Goal: Task Accomplishment & Management: Manage account settings

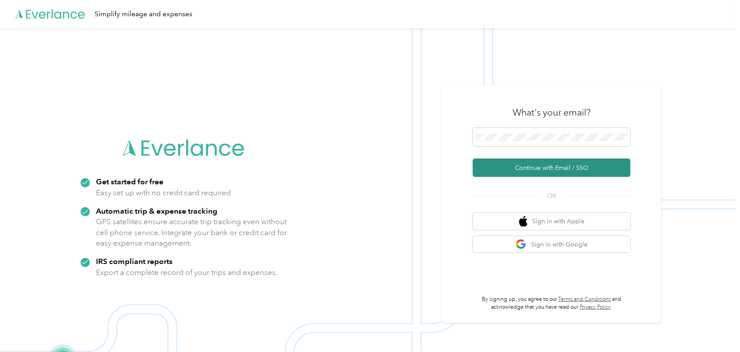
click at [543, 169] on button "Continue with Email / SSO" at bounding box center [552, 168] width 158 height 18
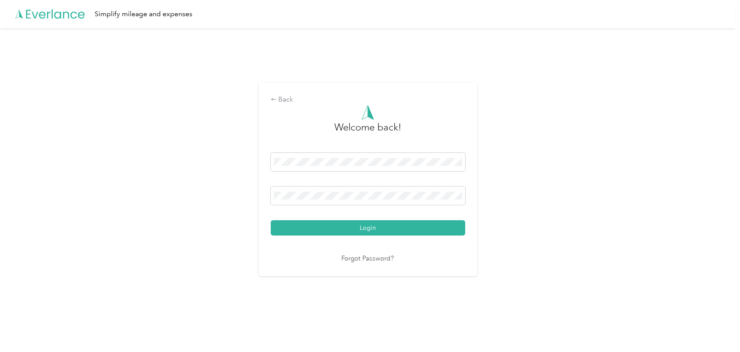
click at [366, 228] on button "Login" at bounding box center [368, 227] width 195 height 15
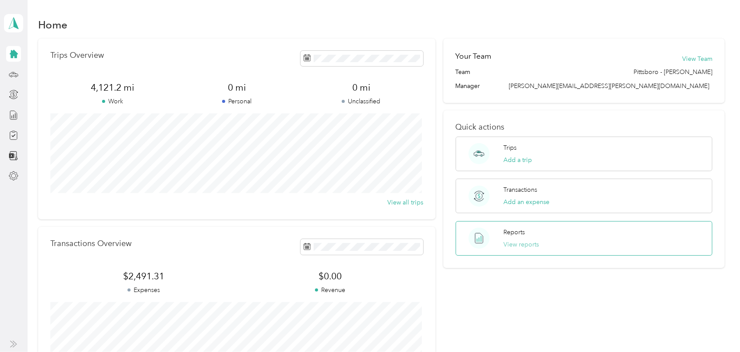
click at [510, 245] on button "View reports" at bounding box center [520, 244] width 35 height 9
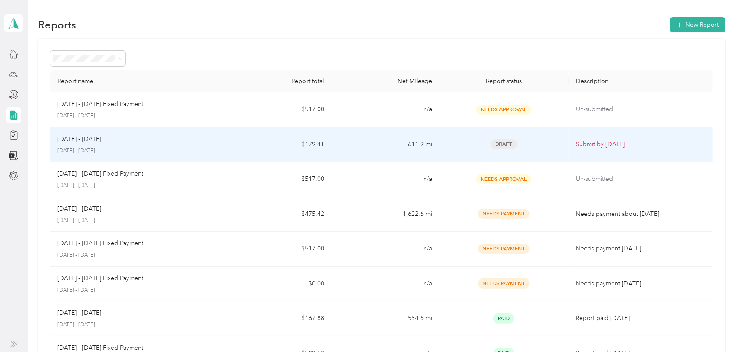
click at [503, 142] on span "Draft" at bounding box center [504, 144] width 26 height 10
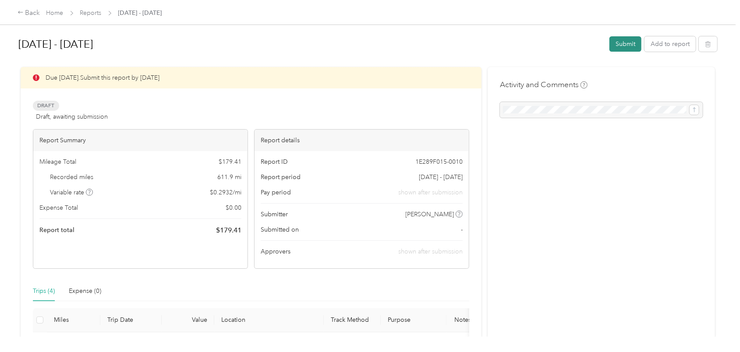
click at [616, 45] on button "Submit" at bounding box center [625, 43] width 32 height 15
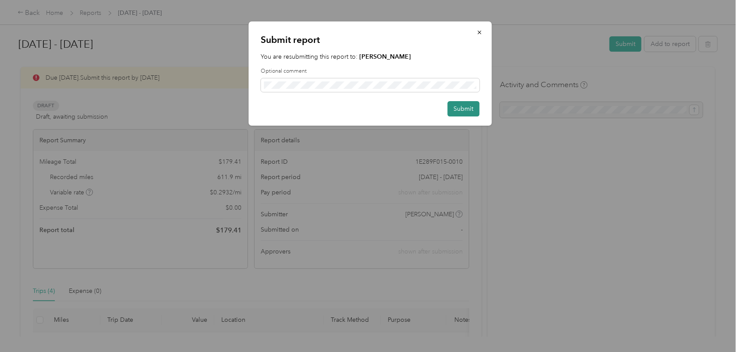
click at [461, 109] on button "Submit" at bounding box center [463, 108] width 32 height 15
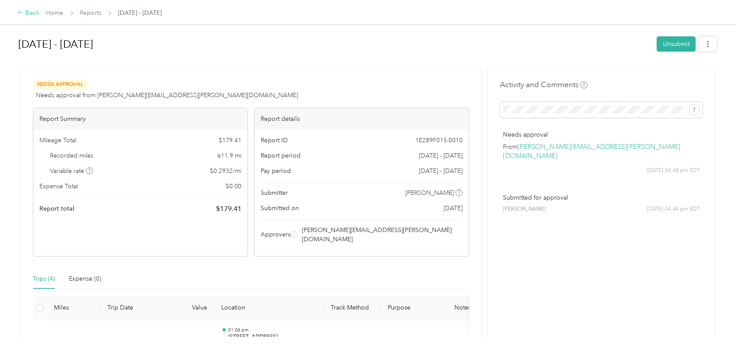
click at [29, 14] on div "Back" at bounding box center [29, 13] width 23 height 11
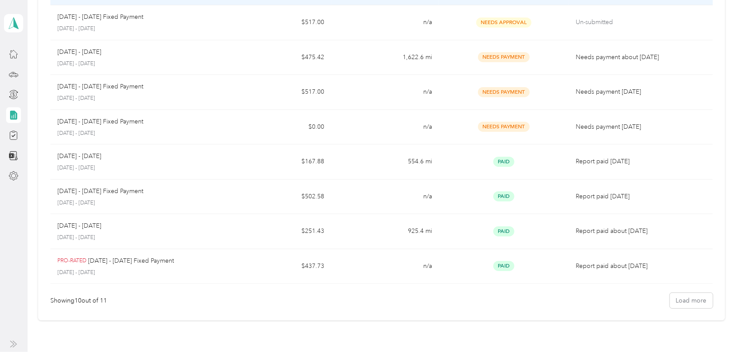
scroll to position [214, 0]
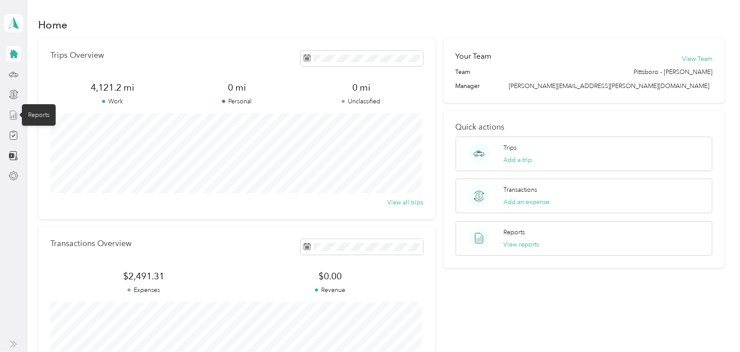
click at [15, 117] on line at bounding box center [15, 115] width 0 height 5
